Goal: Navigation & Orientation: Find specific page/section

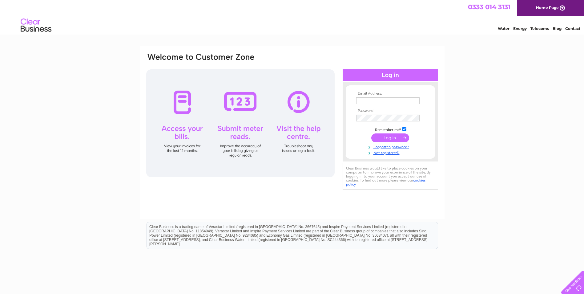
type input "fildeschris@hotmail.com"
click at [396, 138] on input "submit" at bounding box center [390, 137] width 38 height 9
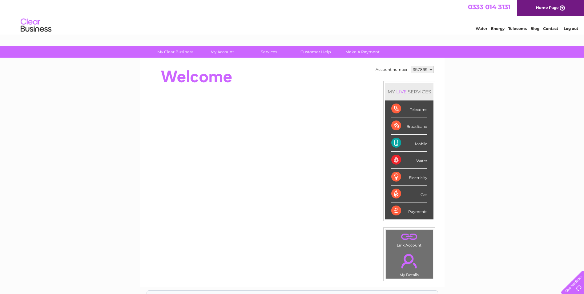
click at [566, 29] on link "Log out" at bounding box center [570, 28] width 14 height 5
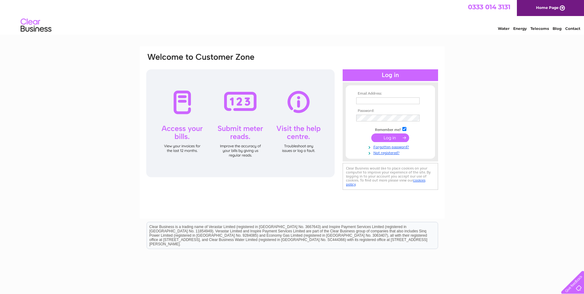
type input "fildeschris@hotmail.com"
click at [394, 136] on input "submit" at bounding box center [390, 137] width 38 height 9
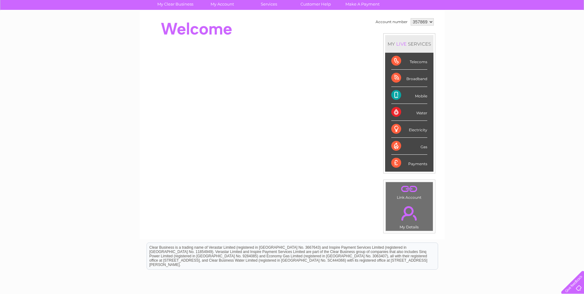
scroll to position [62, 0]
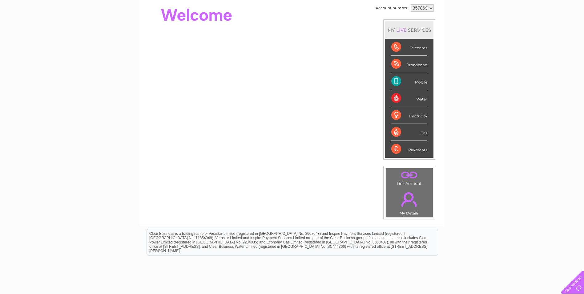
click at [419, 82] on div "Mobile" at bounding box center [409, 81] width 36 height 17
click at [396, 78] on div "Mobile" at bounding box center [409, 81] width 36 height 17
click at [396, 82] on div "Mobile" at bounding box center [409, 81] width 36 height 17
drag, startPoint x: 396, startPoint y: 82, endPoint x: 397, endPoint y: 79, distance: 3.7
click at [399, 80] on div "Mobile" at bounding box center [409, 81] width 36 height 17
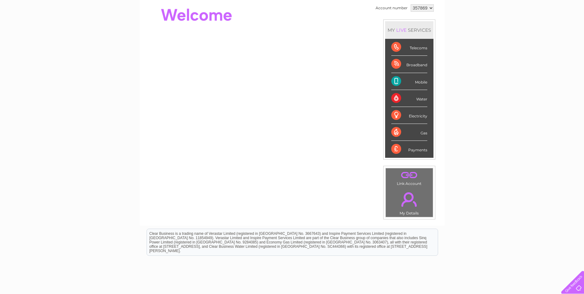
click at [397, 79] on div "Mobile" at bounding box center [409, 81] width 36 height 17
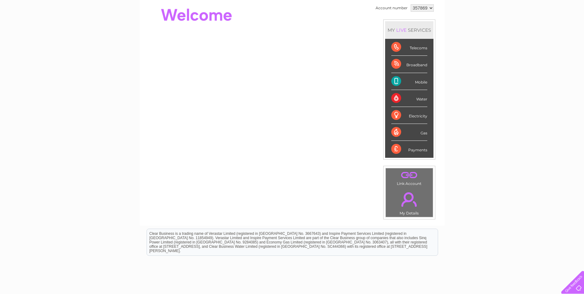
click at [397, 79] on div "Mobile" at bounding box center [409, 81] width 36 height 17
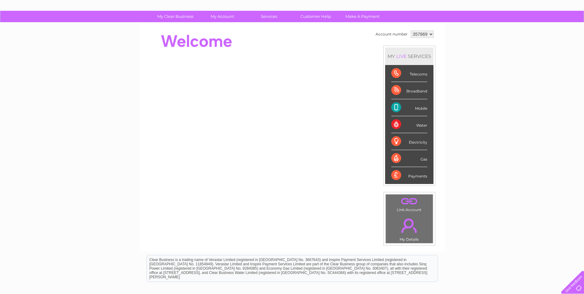
scroll to position [0, 0]
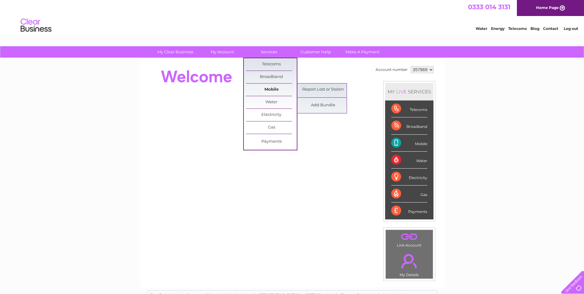
click at [266, 89] on link "Mobile" at bounding box center [271, 89] width 51 height 12
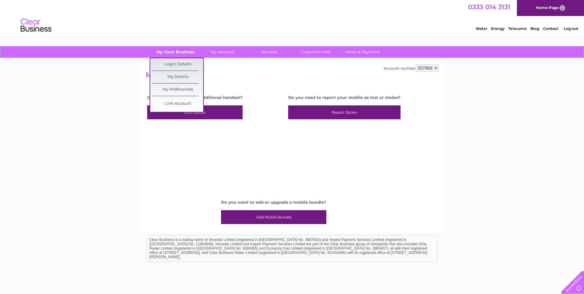
click at [180, 50] on link "My Clear Business" at bounding box center [175, 51] width 51 height 11
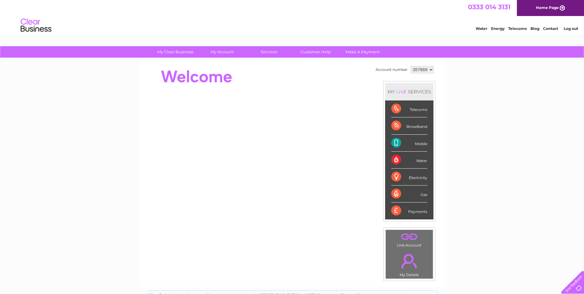
click at [407, 93] on div "MY LIVE SERVICES" at bounding box center [409, 92] width 48 height 18
click at [414, 113] on div "Telecoms" at bounding box center [409, 108] width 36 height 17
drag, startPoint x: 414, startPoint y: 113, endPoint x: 414, endPoint y: 117, distance: 3.7
click at [414, 117] on div "Telecoms" at bounding box center [409, 108] width 36 height 17
drag, startPoint x: 414, startPoint y: 117, endPoint x: 415, endPoint y: 154, distance: 37.6
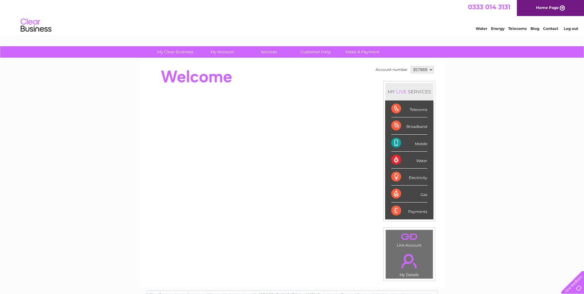
click at [415, 154] on div "Water" at bounding box center [409, 159] width 36 height 17
click at [412, 166] on div "Water" at bounding box center [409, 159] width 36 height 17
drag, startPoint x: 406, startPoint y: 151, endPoint x: 519, endPoint y: 119, distance: 117.8
click at [519, 119] on div "My Clear Business Login Details My Details My Preferences Link Account My Accou…" at bounding box center [292, 219] width 584 height 346
click at [505, 158] on div "My Clear Business Login Details My Details My Preferences Link Account My Accou…" at bounding box center [292, 219] width 584 height 346
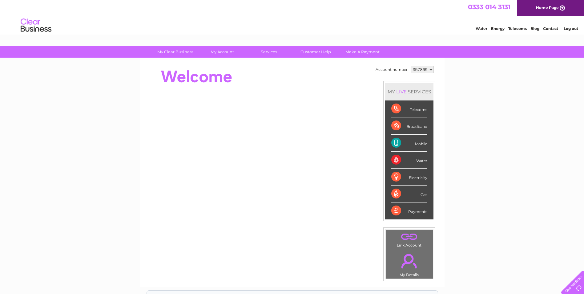
click at [506, 157] on div "My Clear Business Login Details My Details My Preferences Link Account My Accou…" at bounding box center [292, 219] width 584 height 346
click at [507, 155] on div "My Clear Business Login Details My Details My Preferences Link Account My Accou…" at bounding box center [292, 219] width 584 height 346
click at [507, 152] on div "My Clear Business Login Details My Details My Preferences Link Account My Accou…" at bounding box center [292, 219] width 584 height 346
click at [507, 150] on div "My Clear Business Login Details My Details My Preferences Link Account My Accou…" at bounding box center [292, 219] width 584 height 346
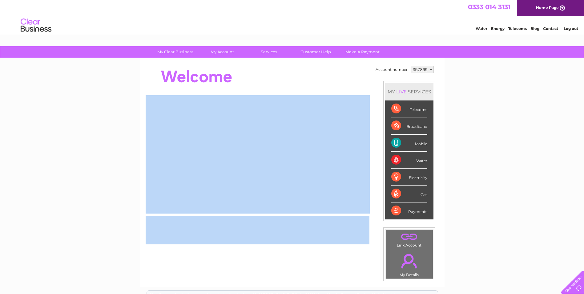
click at [508, 150] on div "My Clear Business Login Details My Details My Preferences Link Account My Accou…" at bounding box center [292, 219] width 584 height 346
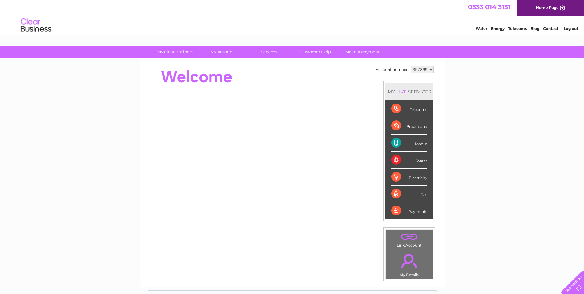
click at [417, 112] on div "Telecoms" at bounding box center [409, 108] width 36 height 17
drag, startPoint x: 416, startPoint y: 110, endPoint x: 405, endPoint y: 138, distance: 29.8
click at [405, 138] on ul "Telecoms Broadband Mobile Water Electricity Gas Payments" at bounding box center [409, 159] width 48 height 118
click at [415, 211] on ul "Telecoms Broadband Mobile Water Electricity Gas Payments" at bounding box center [409, 159] width 48 height 118
drag, startPoint x: 415, startPoint y: 211, endPoint x: 415, endPoint y: 205, distance: 5.5
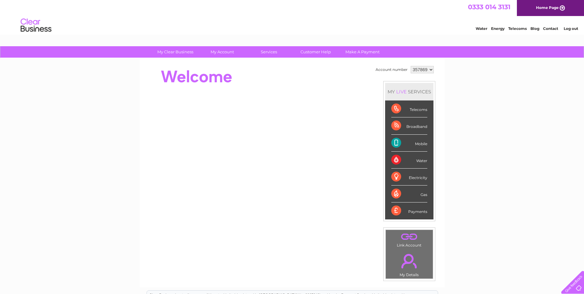
click at [414, 208] on div "Payments" at bounding box center [409, 210] width 36 height 17
drag, startPoint x: 415, startPoint y: 199, endPoint x: 413, endPoint y: 193, distance: 6.3
click at [415, 198] on div "Gas" at bounding box center [409, 193] width 36 height 17
click at [413, 183] on div "Electricity" at bounding box center [409, 176] width 36 height 17
click at [412, 176] on div "Electricity" at bounding box center [409, 176] width 36 height 17
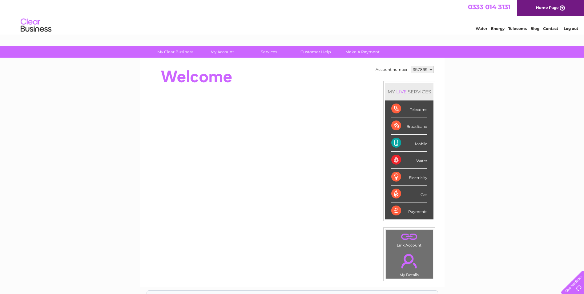
click at [410, 168] on div "Water" at bounding box center [409, 159] width 36 height 17
drag, startPoint x: 408, startPoint y: 159, endPoint x: 400, endPoint y: 138, distance: 22.5
click at [407, 157] on div "Water" at bounding box center [409, 159] width 36 height 17
click at [397, 126] on div "Broadband" at bounding box center [409, 125] width 36 height 17
drag, startPoint x: 397, startPoint y: 126, endPoint x: 394, endPoint y: 133, distance: 8.0
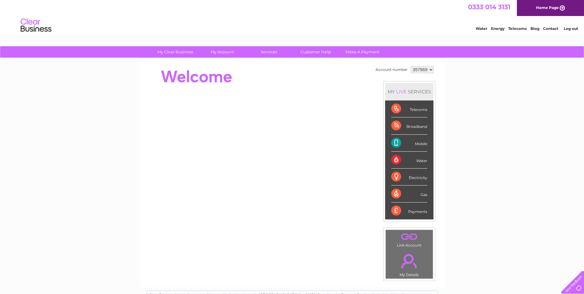
click at [394, 133] on div "Broadband" at bounding box center [409, 125] width 36 height 17
click at [394, 135] on div "Mobile" at bounding box center [409, 142] width 36 height 17
click at [394, 209] on div "Payments" at bounding box center [409, 210] width 36 height 17
drag, startPoint x: 391, startPoint y: 191, endPoint x: 394, endPoint y: 194, distance: 3.7
click at [394, 194] on div "Gas" at bounding box center [409, 193] width 36 height 17
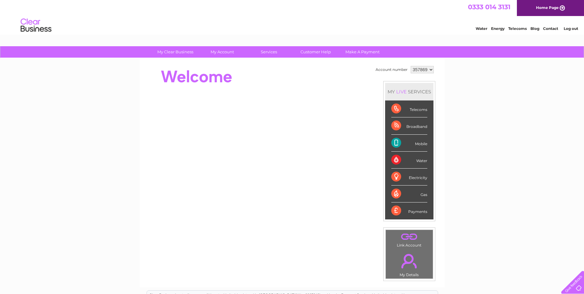
click at [394, 175] on div "Electricity" at bounding box center [409, 176] width 36 height 17
drag, startPoint x: 397, startPoint y: 146, endPoint x: 414, endPoint y: 123, distance: 28.6
click at [401, 140] on div "Mobile" at bounding box center [409, 142] width 36 height 17
click at [427, 109] on div "Telecoms" at bounding box center [409, 108] width 36 height 17
drag, startPoint x: 427, startPoint y: 110, endPoint x: 427, endPoint y: 113, distance: 3.4
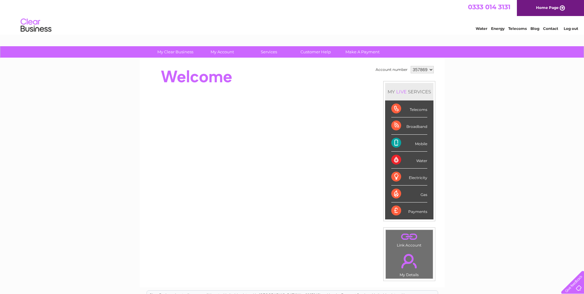
click at [427, 113] on div "Telecoms" at bounding box center [409, 108] width 36 height 17
drag, startPoint x: 425, startPoint y: 122, endPoint x: 424, endPoint y: 128, distance: 6.5
click at [425, 126] on div "Broadband" at bounding box center [409, 125] width 36 height 17
click at [421, 146] on div "Mobile" at bounding box center [409, 142] width 36 height 17
click at [420, 157] on div "Water" at bounding box center [409, 159] width 36 height 17
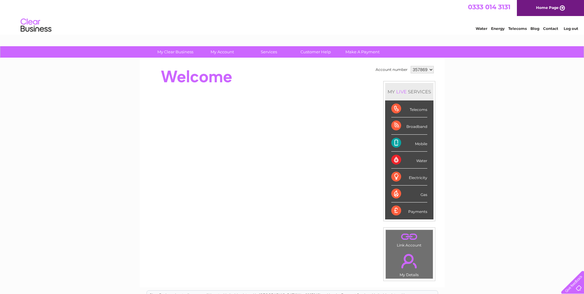
click at [421, 166] on div "Water" at bounding box center [409, 159] width 36 height 17
click at [545, 8] on link "Home Page" at bounding box center [550, 8] width 67 height 16
